Goal: Task Accomplishment & Management: Manage account settings

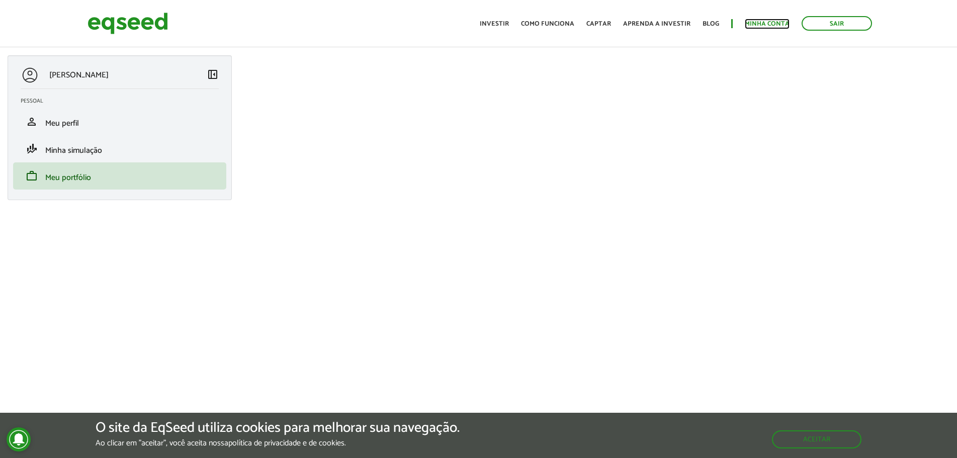
click at [757, 21] on link "Minha conta" at bounding box center [767, 24] width 45 height 7
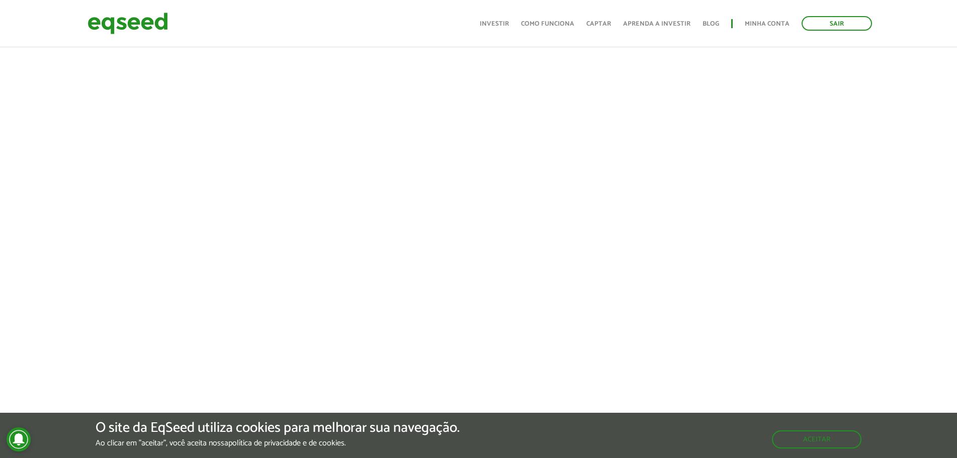
scroll to position [252, 0]
